Goal: Information Seeking & Learning: Understand process/instructions

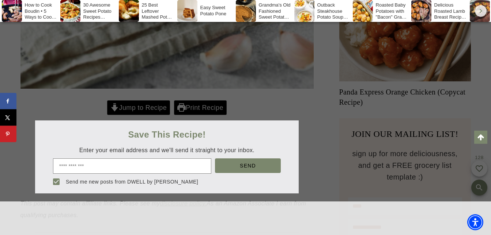
click at [137, 109] on div at bounding box center [245, 117] width 491 height 235
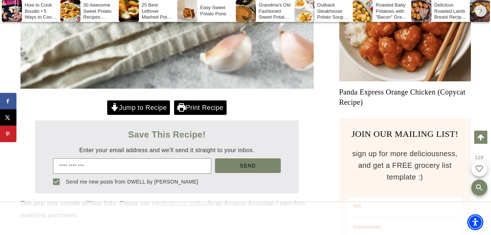
click at [131, 101] on link "Jump to Recipe" at bounding box center [138, 108] width 63 height 15
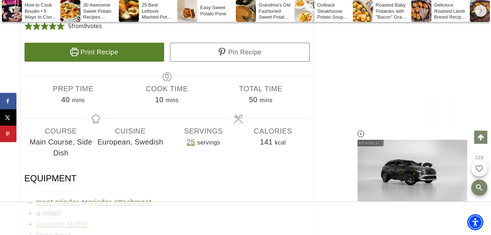
click at [107, 43] on link "Print Recipe" at bounding box center [94, 52] width 140 height 19
